Goal: Information Seeking & Learning: Learn about a topic

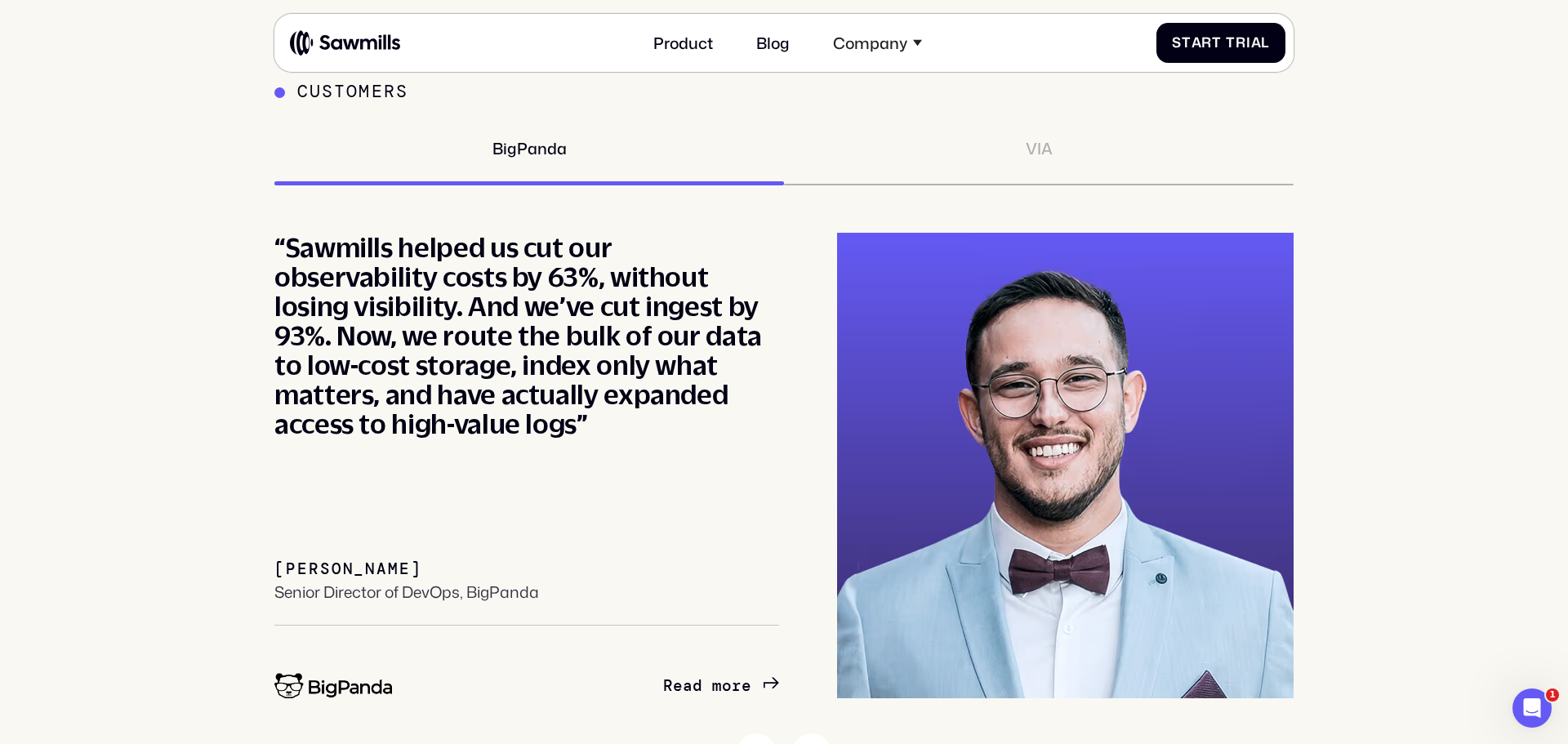
scroll to position [7198, 0]
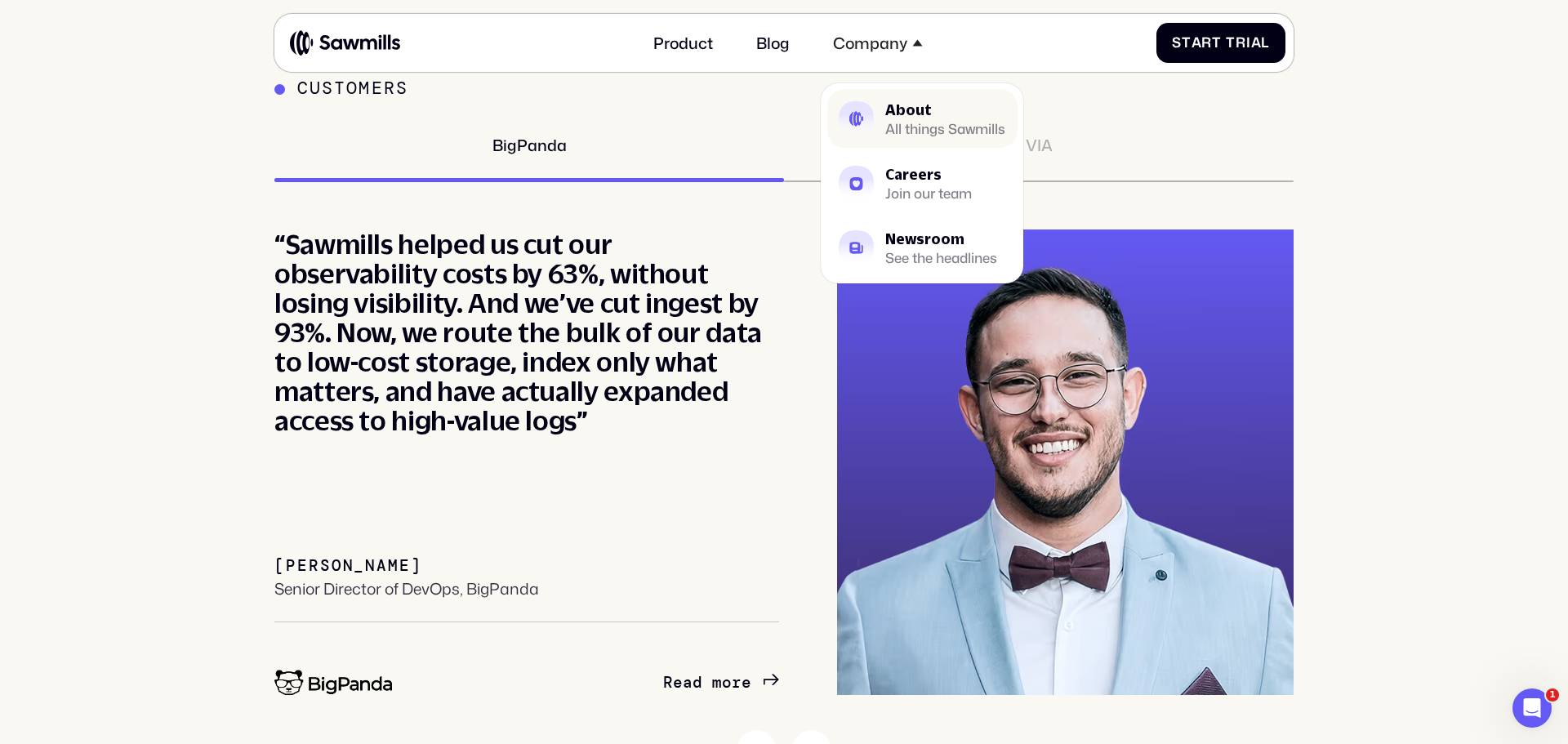
click at [909, 112] on div "About" at bounding box center [945, 109] width 120 height 14
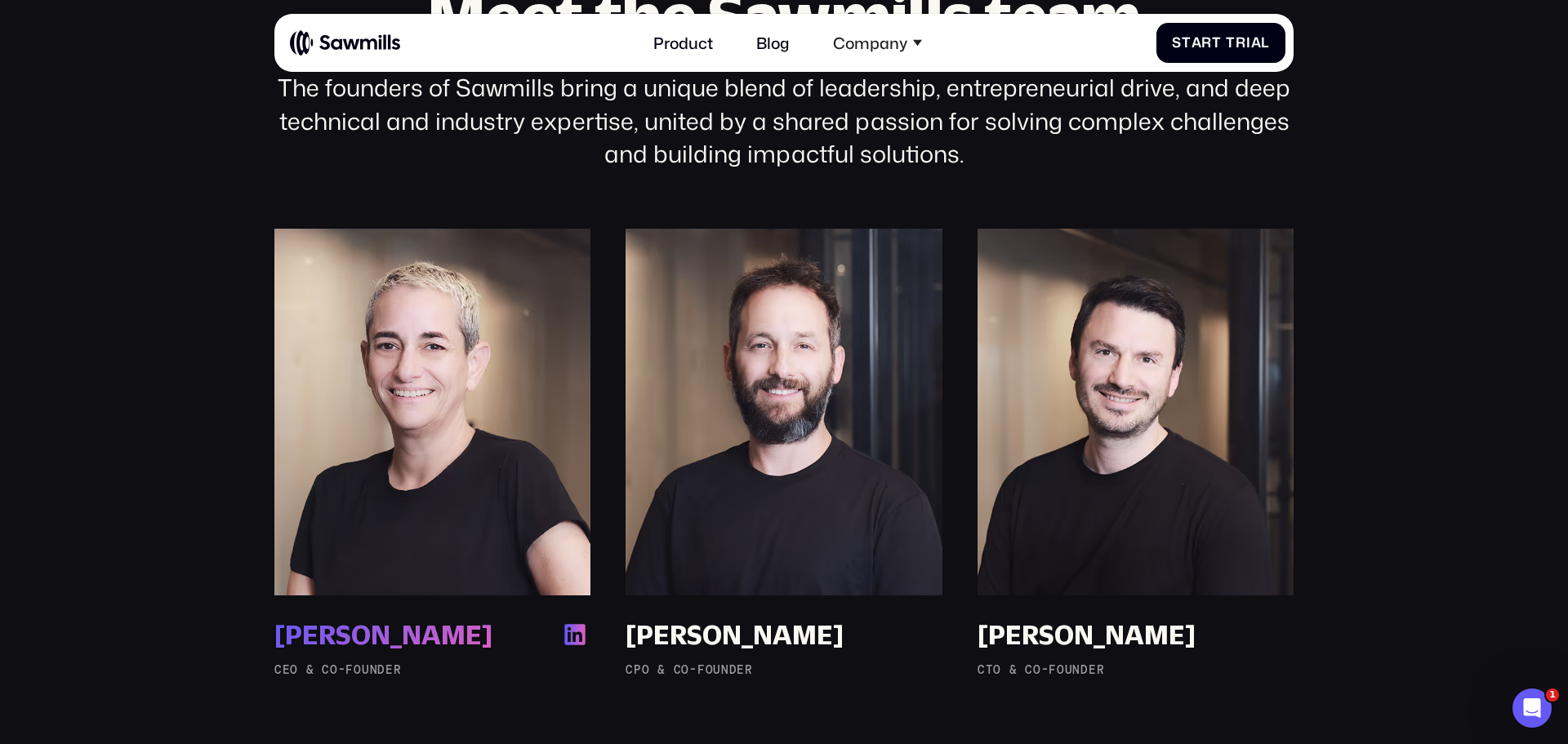
scroll to position [1258, 0]
